Goal: Find specific page/section: Find specific page/section

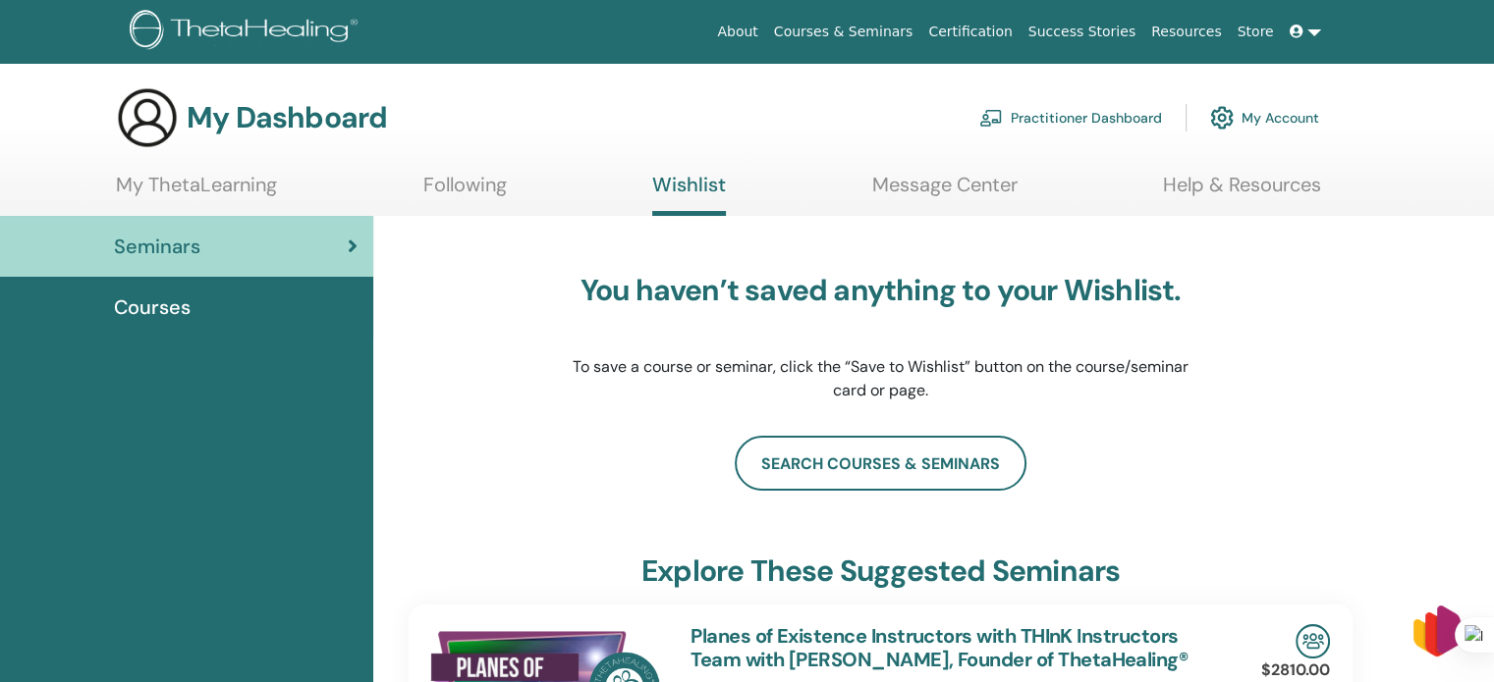
click at [1254, 113] on link "My Account" at bounding box center [1264, 117] width 109 height 43
click at [1296, 119] on link "My Account" at bounding box center [1264, 117] width 109 height 43
click at [1299, 119] on link "My Account" at bounding box center [1264, 117] width 109 height 43
click at [149, 184] on link "My ThetaLearning" at bounding box center [196, 192] width 161 height 38
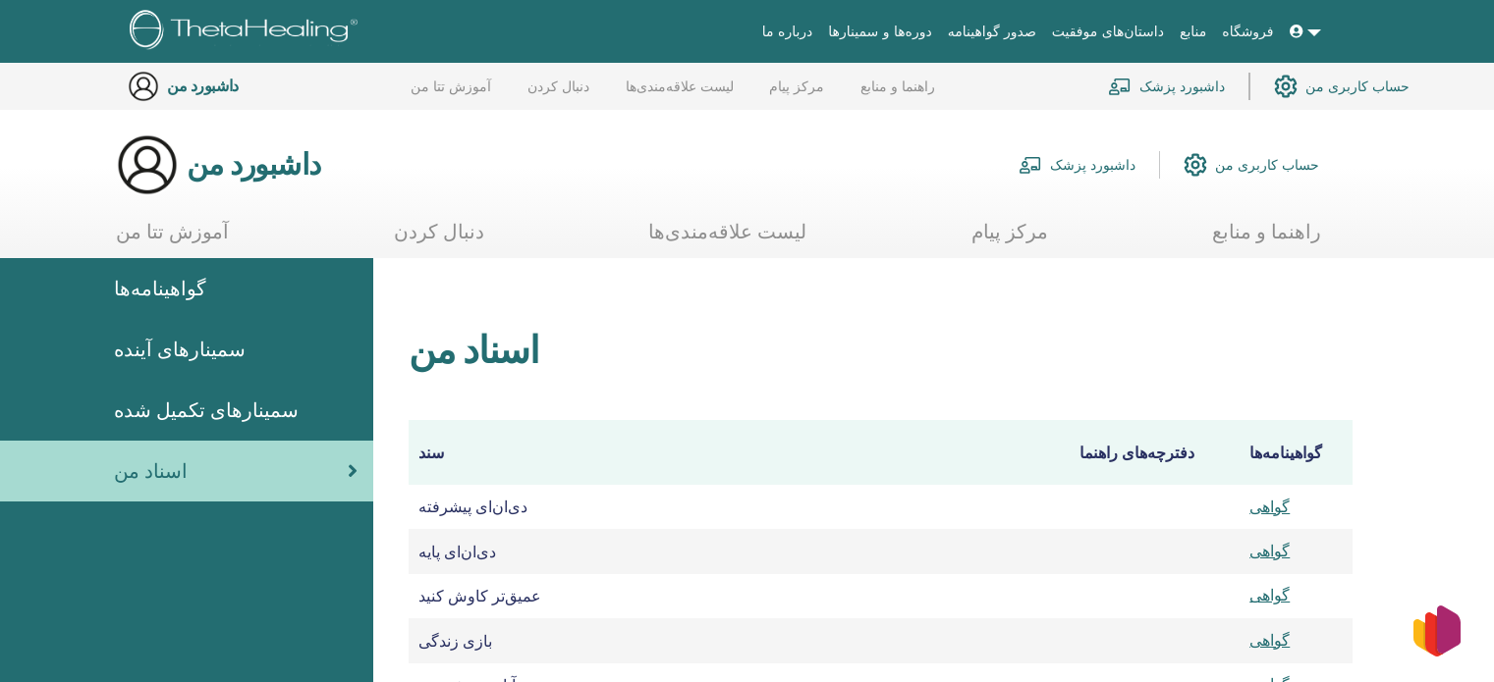
scroll to position [393, 0]
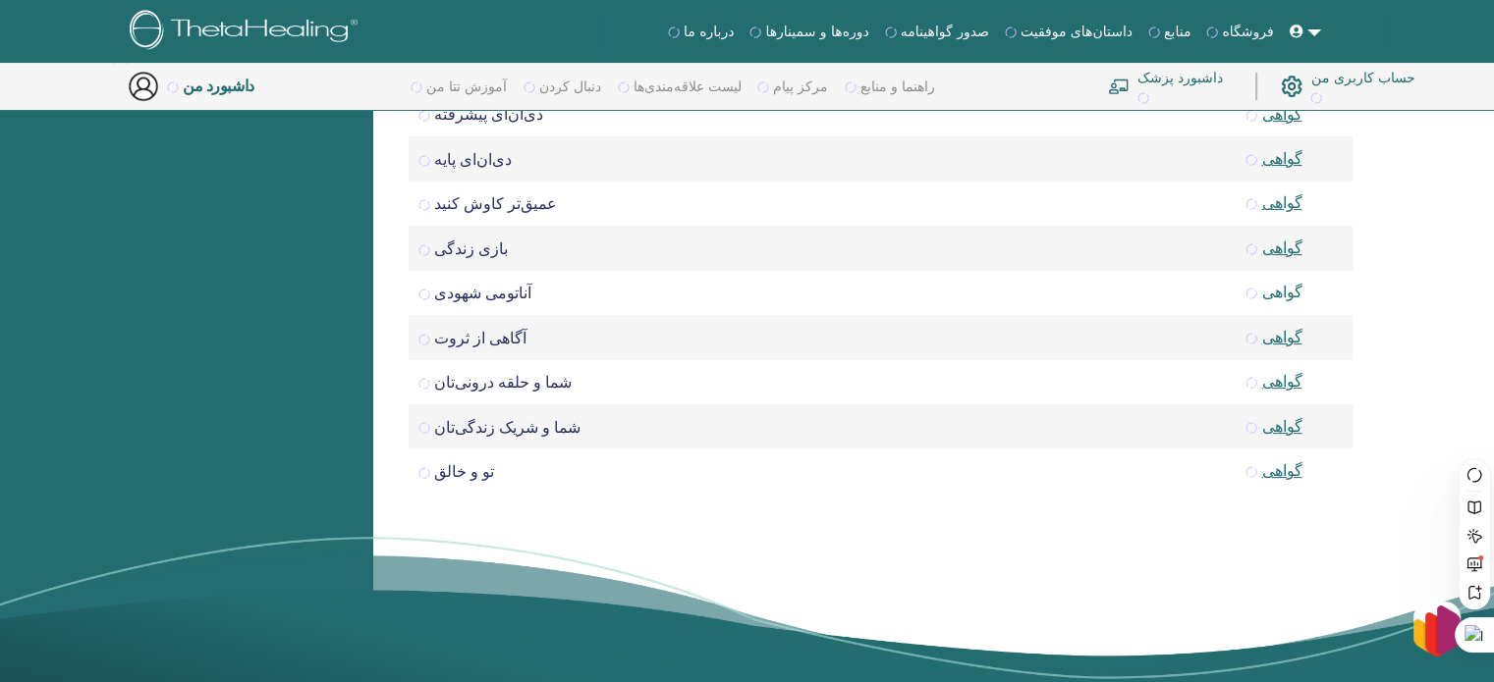
click at [1277, 301] on font "گواهی" at bounding box center [1273, 292] width 56 height 21
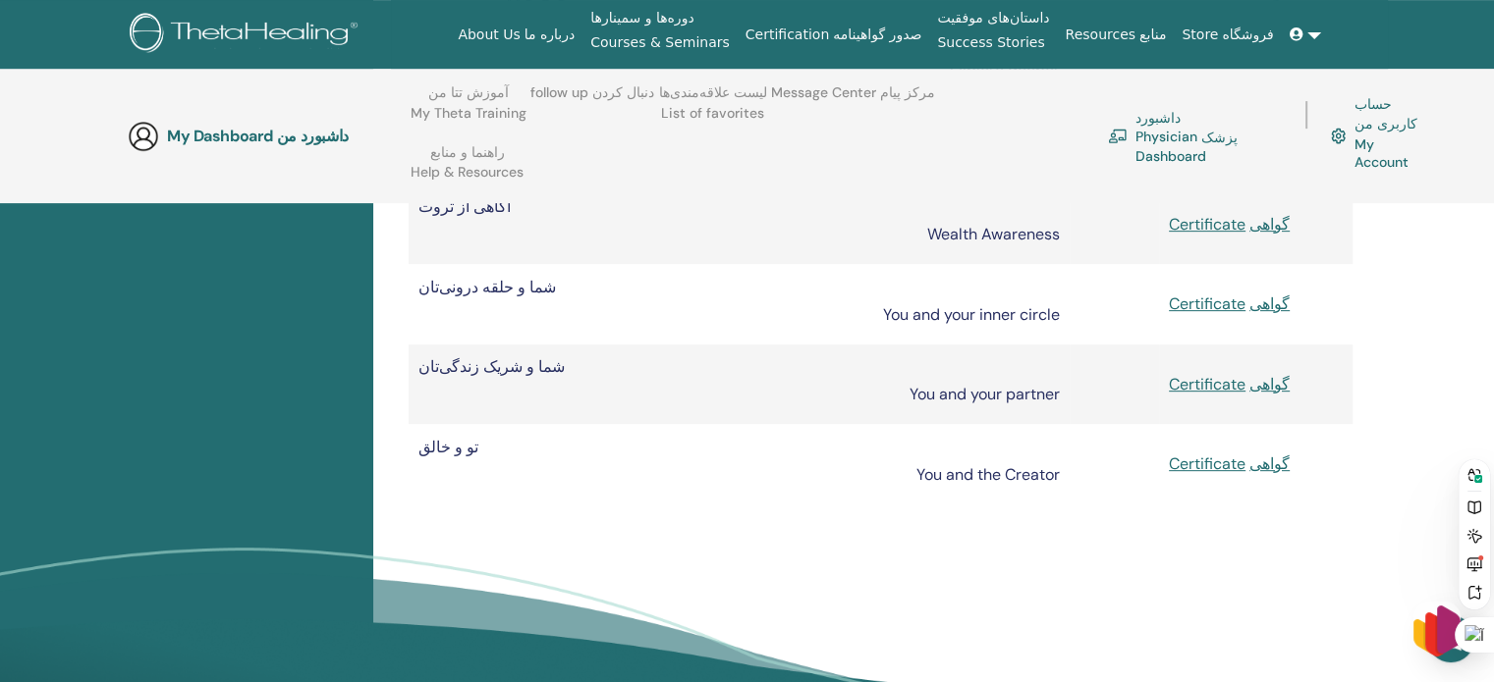
scroll to position [786, 0]
